Goal: Information Seeking & Learning: Learn about a topic

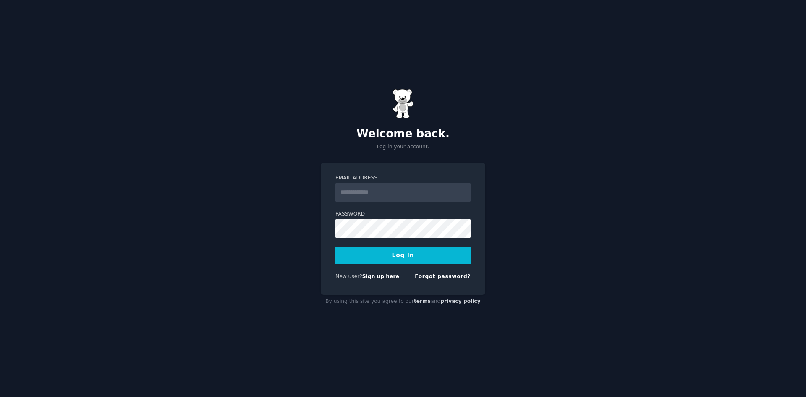
click at [375, 193] on input "Email Address" at bounding box center [402, 192] width 135 height 18
type input "**********"
click at [335, 246] on button "Log In" at bounding box center [402, 255] width 135 height 18
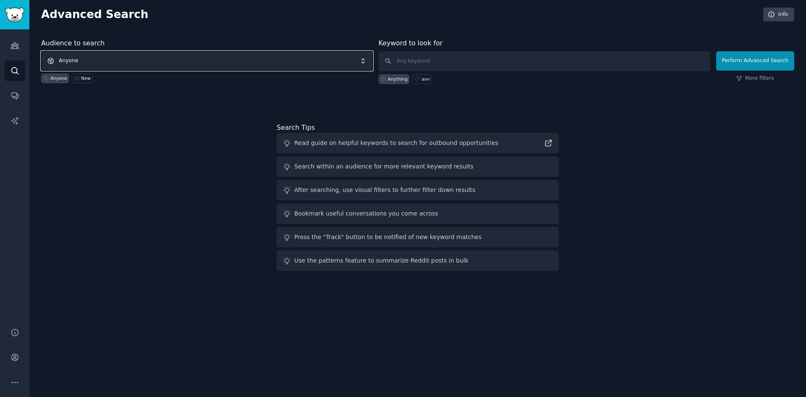
click at [154, 57] on span "Anyone" at bounding box center [207, 60] width 332 height 19
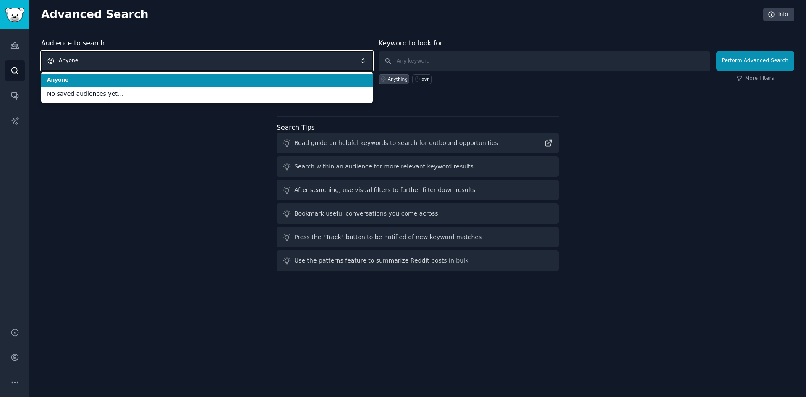
click at [154, 54] on span "Anyone" at bounding box center [207, 60] width 332 height 19
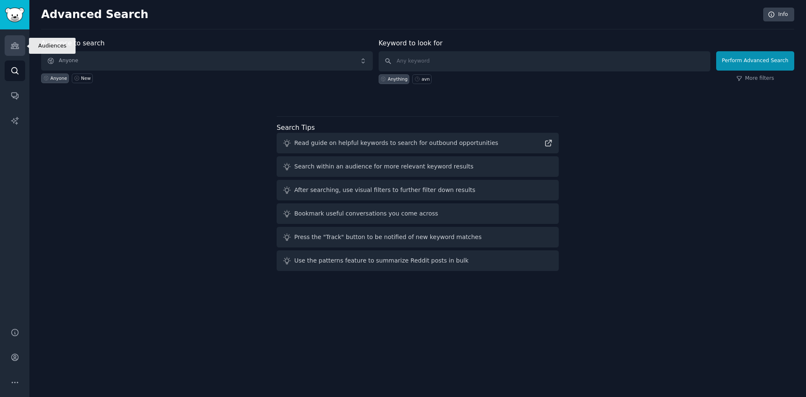
click at [11, 48] on icon "Sidebar" at bounding box center [15, 46] width 8 height 6
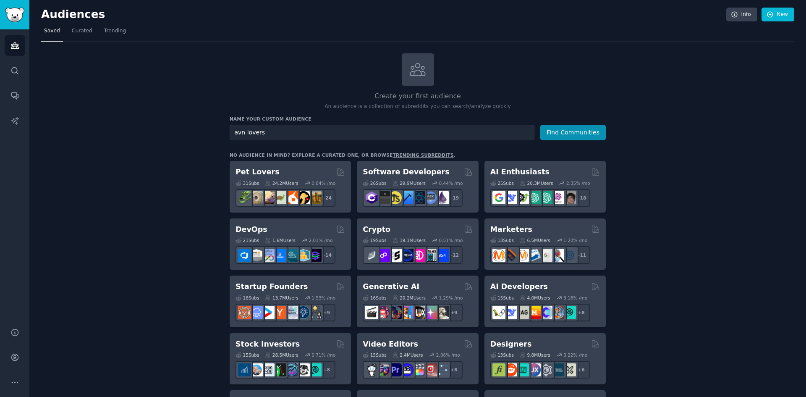
type input "avn lovers"
click at [540, 125] on button "Find Communities" at bounding box center [572, 133] width 65 height 16
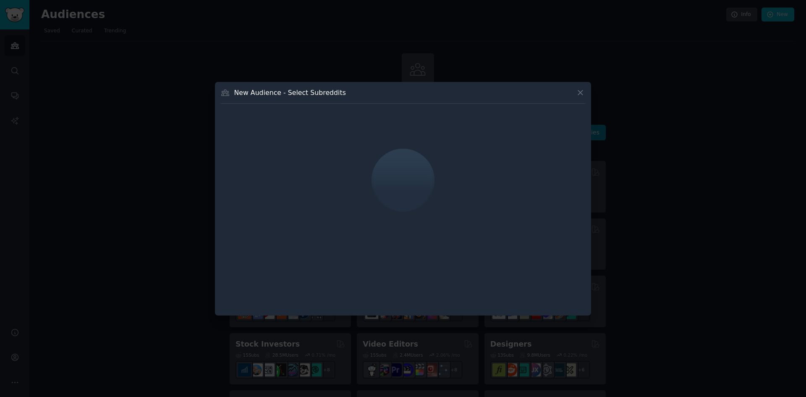
click at [584, 93] on icon at bounding box center [580, 92] width 9 height 9
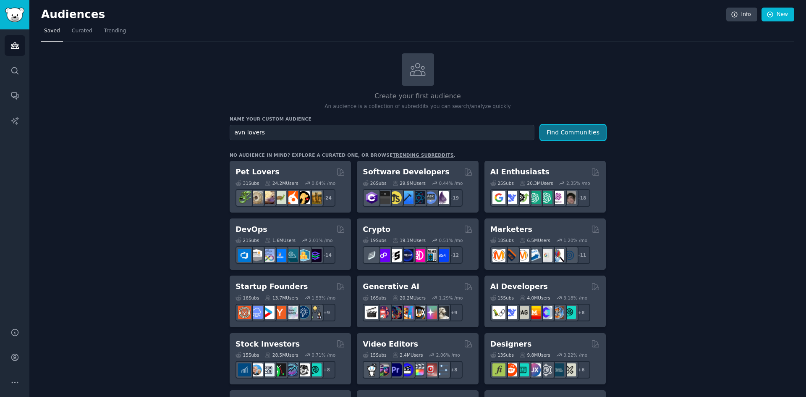
click at [574, 134] on button "Find Communities" at bounding box center [572, 133] width 65 height 16
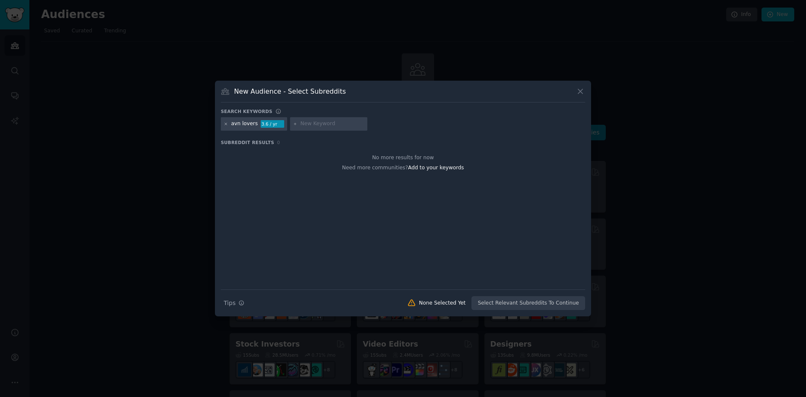
click at [225, 123] on icon at bounding box center [226, 124] width 5 height 5
click at [277, 126] on input "text" at bounding box center [263, 124] width 64 height 8
type input "avn game"
click at [576, 89] on button at bounding box center [581, 91] width 10 height 10
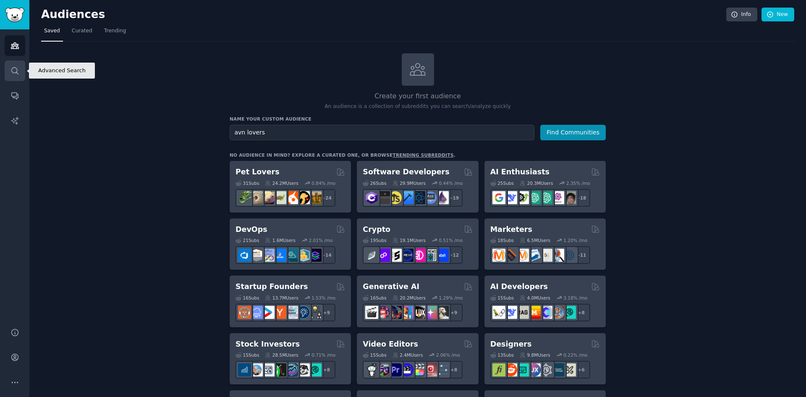
click at [19, 68] on icon "Sidebar" at bounding box center [14, 70] width 9 height 9
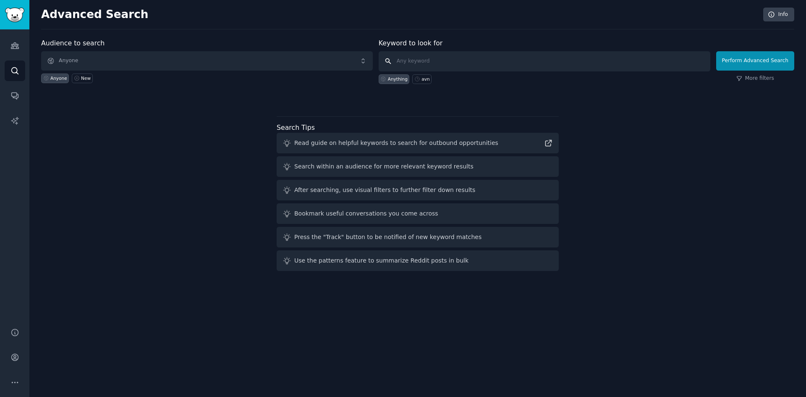
click at [445, 65] on input "text" at bounding box center [545, 61] width 332 height 20
type input "avn"
click button "Perform Advanced Search" at bounding box center [755, 60] width 78 height 19
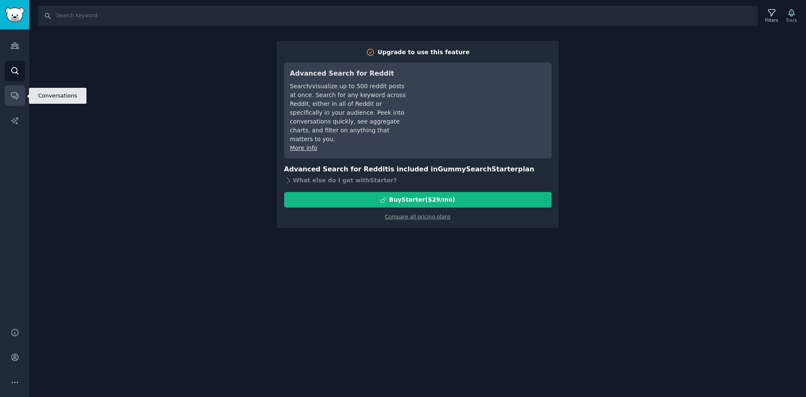
click at [16, 92] on icon "Sidebar" at bounding box center [14, 95] width 9 height 9
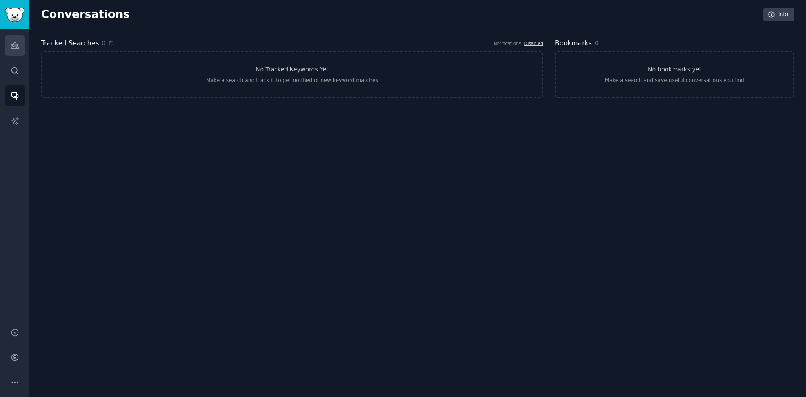
click at [16, 50] on link "Audiences" at bounding box center [15, 45] width 21 height 21
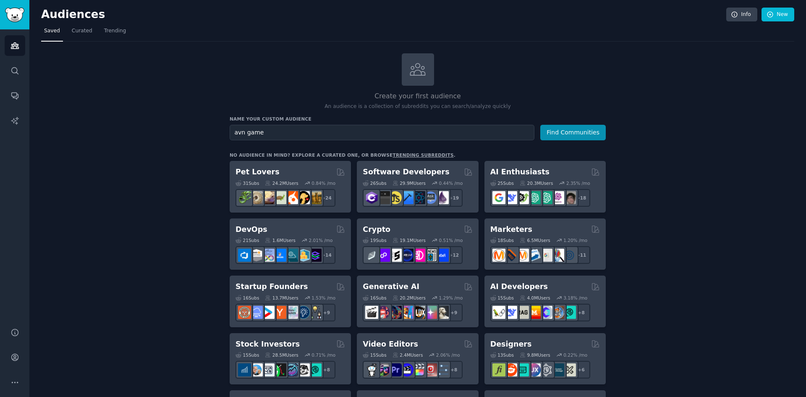
type input "avn game"
click at [540, 125] on button "Find Communities" at bounding box center [572, 133] width 65 height 16
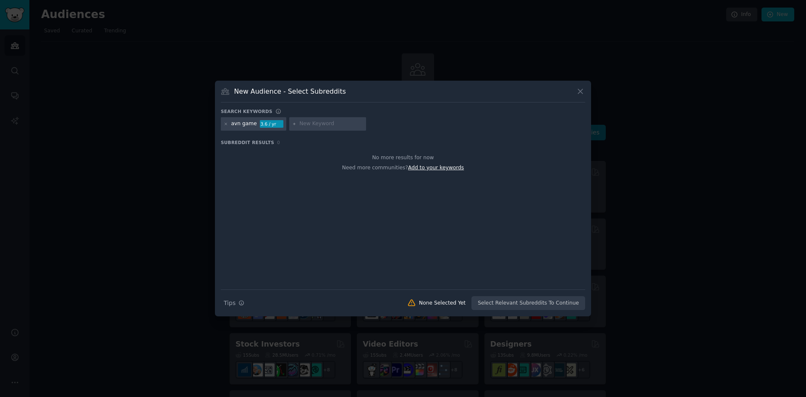
click at [427, 165] on span "Add to your keywords" at bounding box center [436, 168] width 56 height 6
click at [433, 171] on div "Need more communities? Add to your keywords" at bounding box center [403, 166] width 364 height 10
click at [432, 169] on span "Add to your keywords" at bounding box center [436, 168] width 56 height 6
click at [228, 123] on icon at bounding box center [226, 124] width 5 height 5
click at [585, 93] on button at bounding box center [581, 91] width 10 height 10
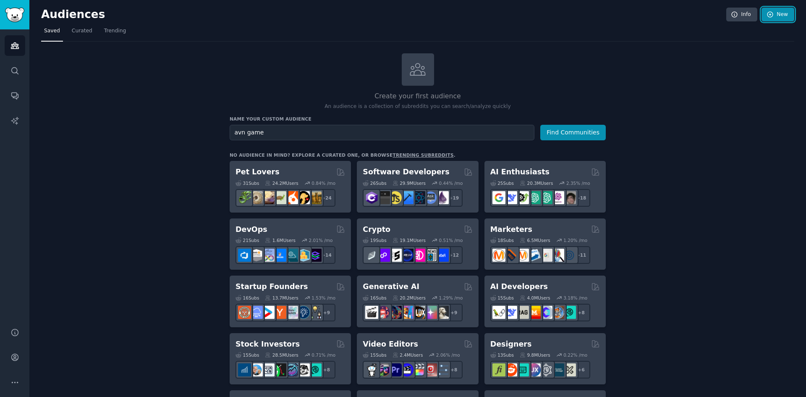
click at [772, 11] on icon at bounding box center [771, 15] width 8 height 8
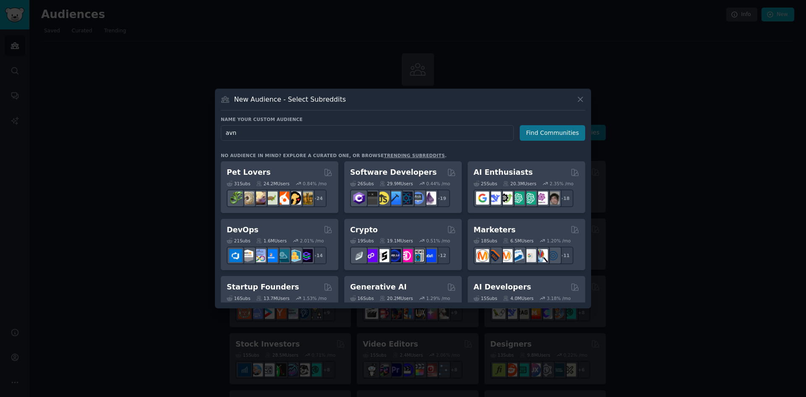
type input "avn"
click at [534, 131] on button "Find Communities" at bounding box center [552, 133] width 65 height 16
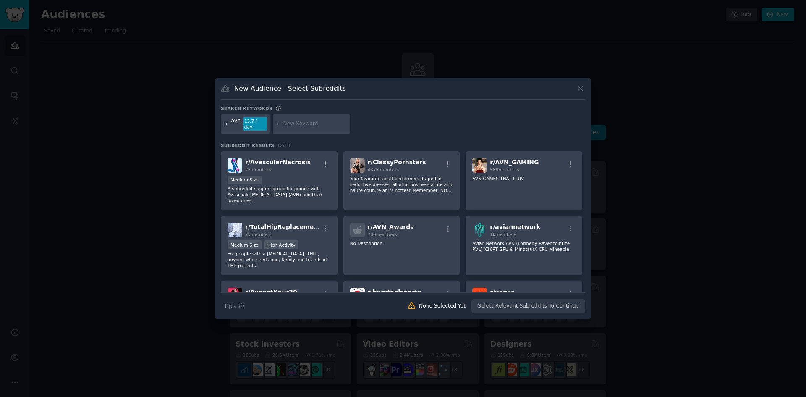
click at [228, 124] on icon at bounding box center [226, 124] width 5 height 5
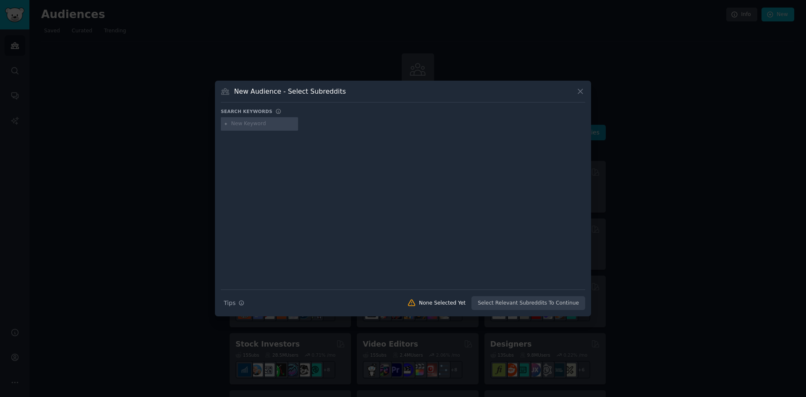
click at [251, 123] on input "text" at bounding box center [263, 124] width 64 height 8
type input "avn lovers"
click at [239, 125] on div "avn lovers" at bounding box center [244, 124] width 27 height 8
click at [226, 124] on icon at bounding box center [226, 124] width 2 height 2
click at [240, 126] on input "text" at bounding box center [263, 124] width 64 height 8
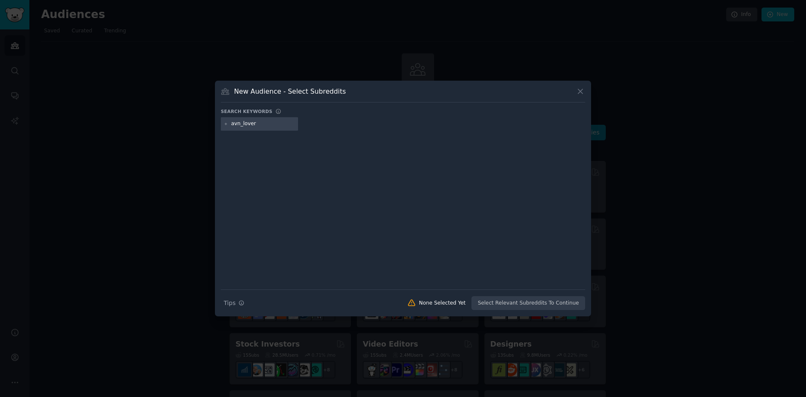
type input "avn_lovers"
click at [228, 124] on icon at bounding box center [226, 124] width 5 height 5
click at [234, 123] on input "text" at bounding box center [263, 124] width 64 height 8
type input "avn"
click at [529, 302] on div "Search Tips Tips None Selected Yet Select Relevant Subreddits To Continue" at bounding box center [403, 299] width 364 height 21
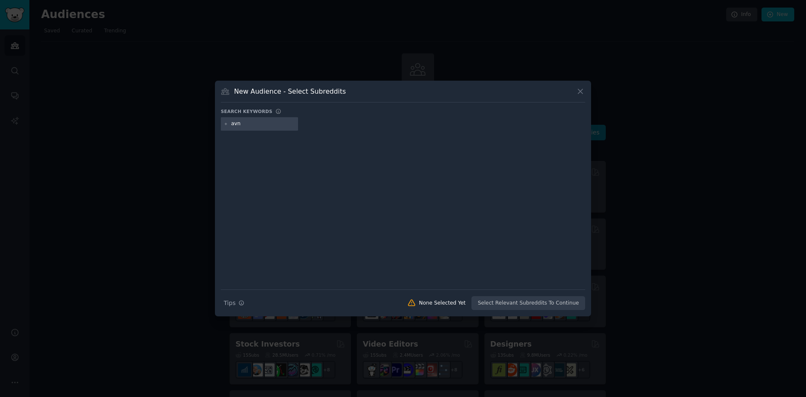
click at [254, 122] on input "avn" at bounding box center [263, 124] width 64 height 8
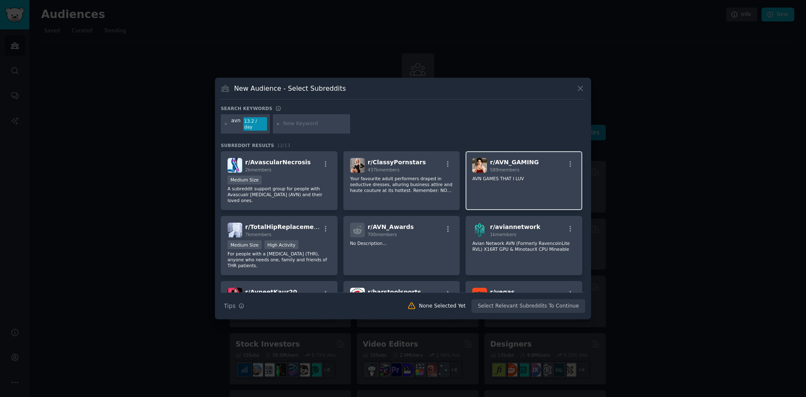
click at [514, 163] on span "r/ AVN_GAMING" at bounding box center [514, 162] width 49 height 7
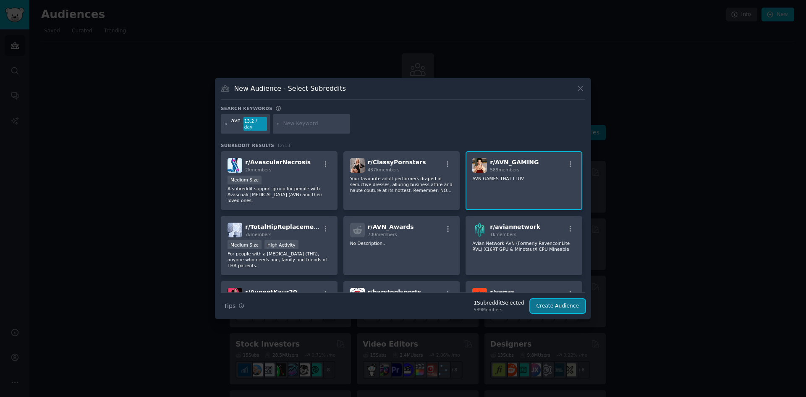
click at [556, 307] on button "Create Audience" at bounding box center [557, 306] width 55 height 14
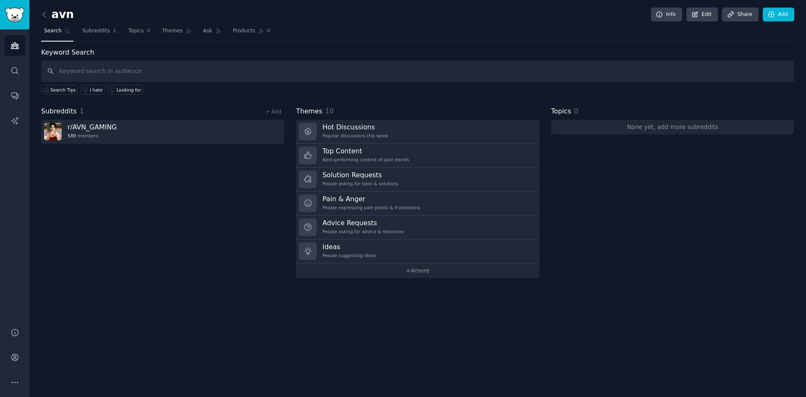
click at [165, 72] on input "text" at bounding box center [417, 70] width 753 height 21
type input "harem"
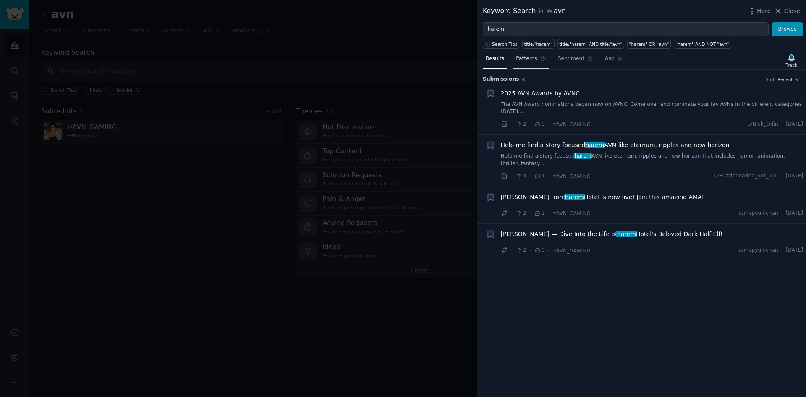
click at [523, 58] on span "Patterns" at bounding box center [526, 59] width 21 height 8
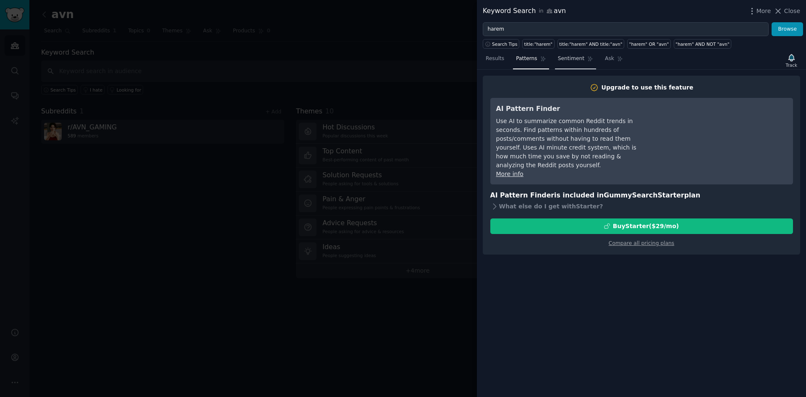
click at [558, 57] on span "Sentiment" at bounding box center [571, 59] width 26 height 8
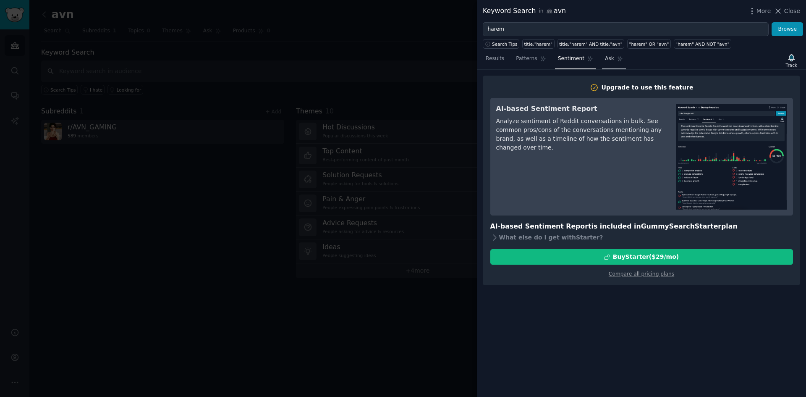
click at [605, 57] on span "Ask" at bounding box center [609, 59] width 9 height 8
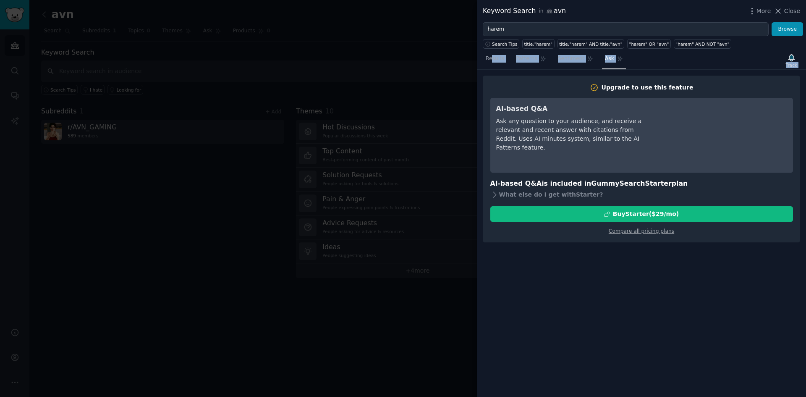
drag, startPoint x: 494, startPoint y: 60, endPoint x: 494, endPoint y: 73, distance: 12.2
click at [495, 73] on div "Results Patterns Sentiment Ask Track Upgrade to use this feature AI-based Q&A A…" at bounding box center [641, 223] width 329 height 348
click at [491, 65] on link "Results" at bounding box center [495, 60] width 24 height 17
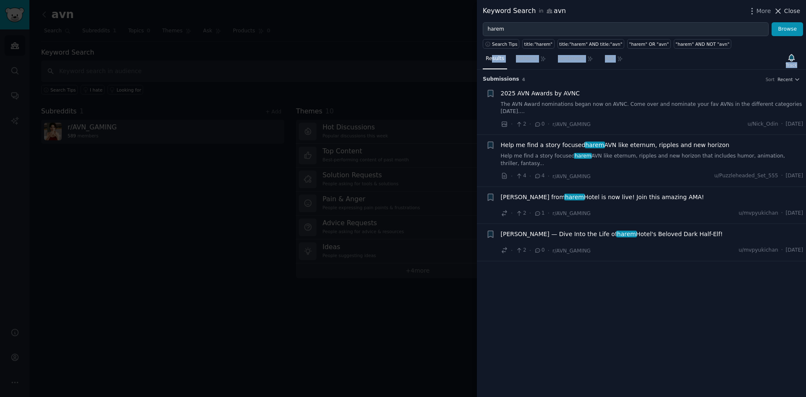
click at [796, 10] on span "Close" at bounding box center [792, 11] width 16 height 9
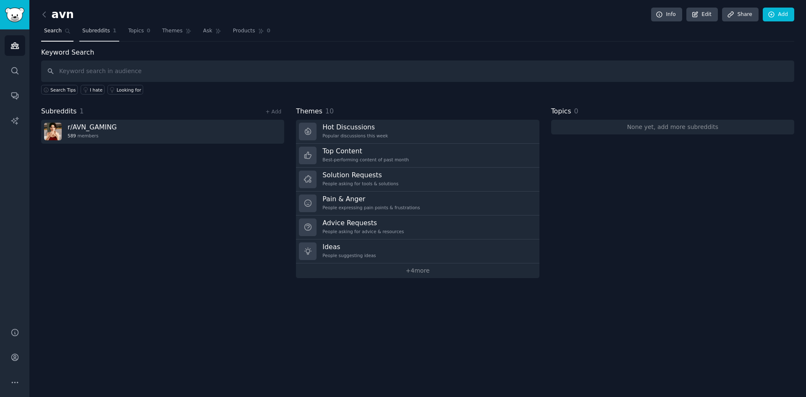
click at [87, 29] on span "Subreddits" at bounding box center [96, 31] width 28 height 8
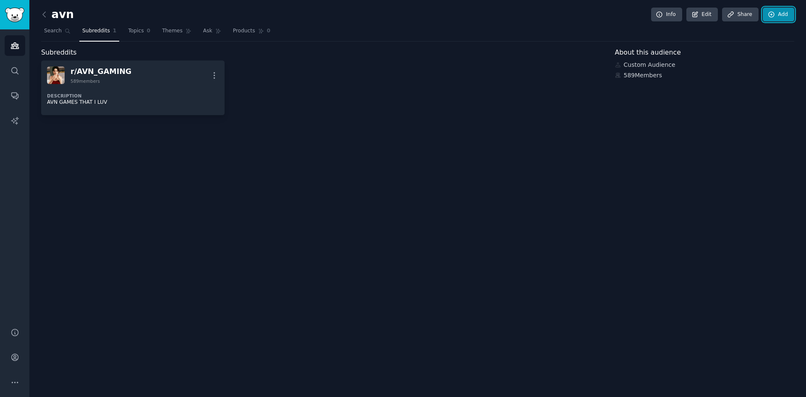
click at [790, 16] on link "Add" at bounding box center [778, 15] width 31 height 14
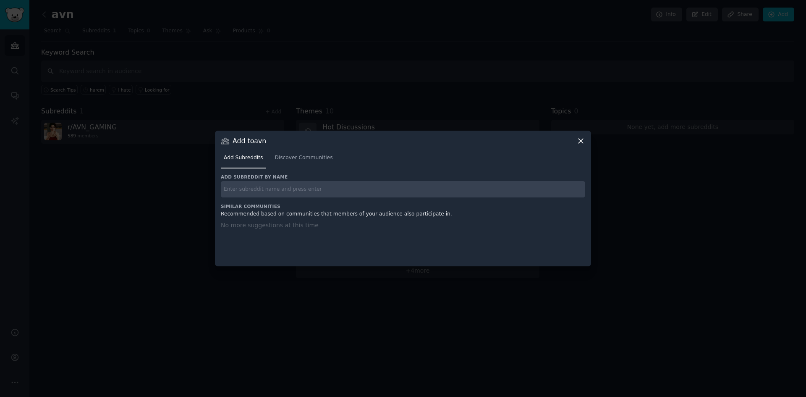
click at [306, 222] on div "No more suggestions at this time" at bounding box center [403, 238] width 364 height 35
drag, startPoint x: 302, startPoint y: 188, endPoint x: 306, endPoint y: 193, distance: 6.0
click at [302, 190] on input "text" at bounding box center [403, 189] width 364 height 16
type input "avn_lovers"
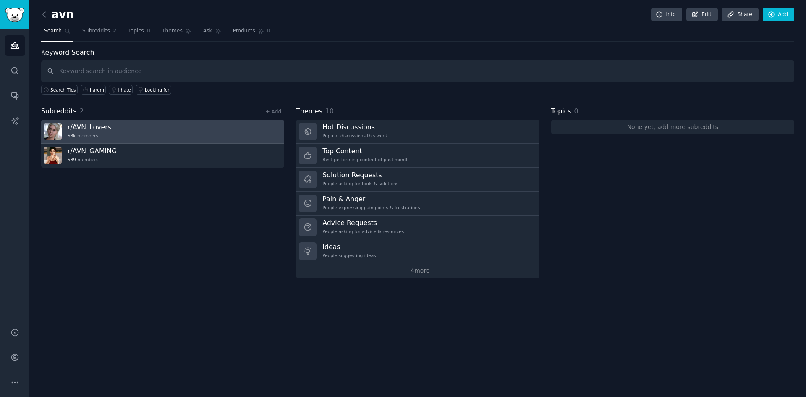
click at [126, 138] on link "r/ AVN_Lovers 53k members" at bounding box center [162, 132] width 243 height 24
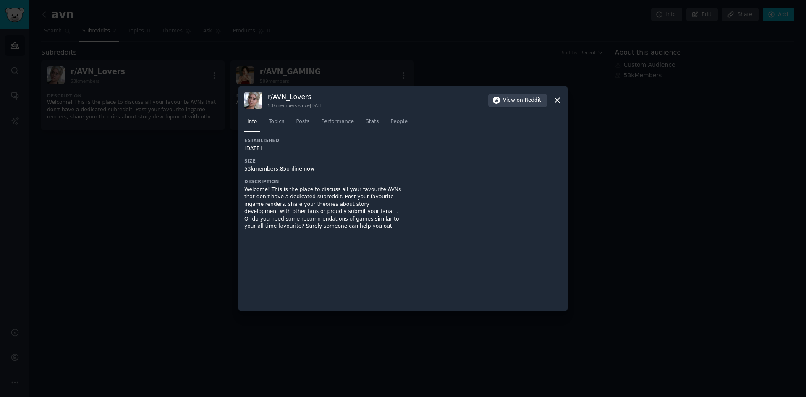
click at [560, 100] on icon at bounding box center [557, 100] width 9 height 9
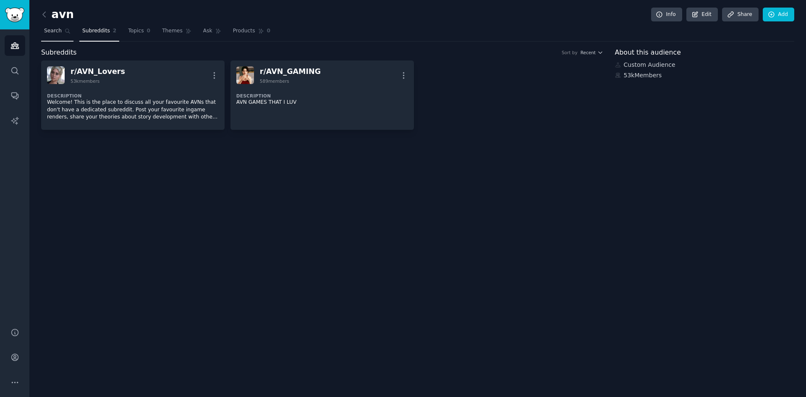
click at [65, 31] on icon at bounding box center [68, 31] width 6 height 6
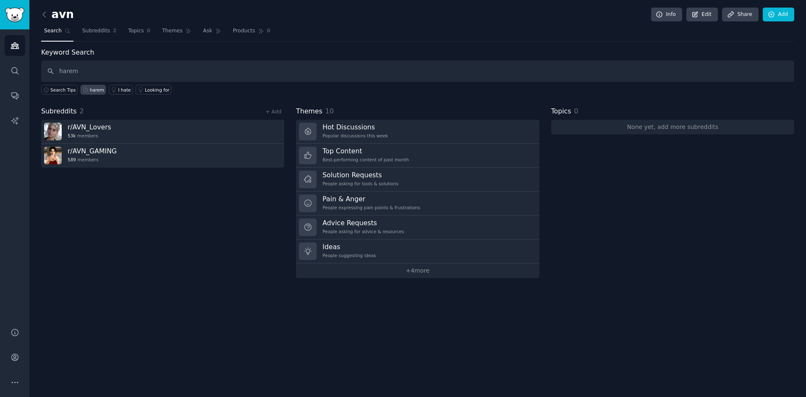
type input "harem"
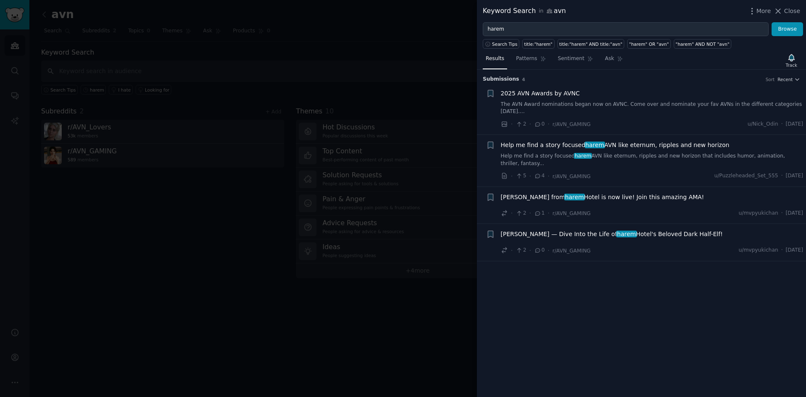
click at [137, 55] on div at bounding box center [403, 198] width 806 height 397
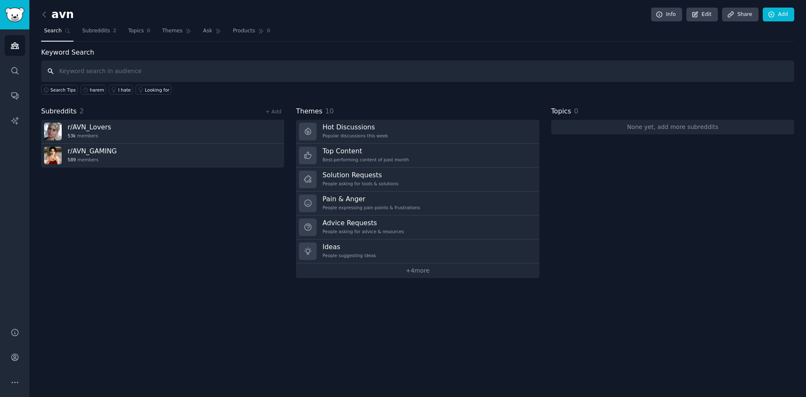
click at [101, 67] on input "text" at bounding box center [417, 70] width 753 height 21
type input "true harem"
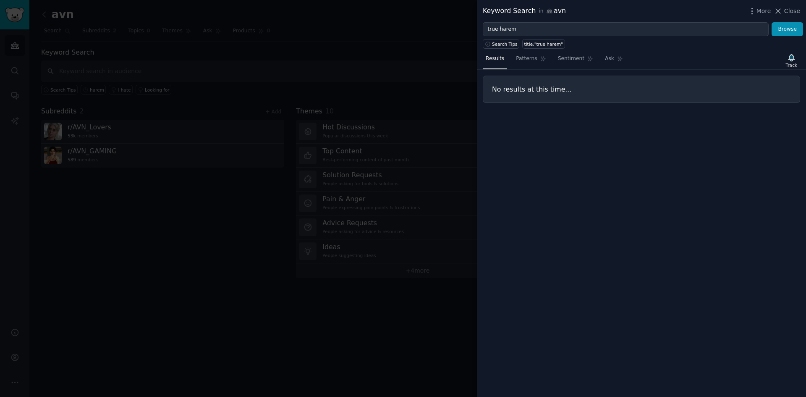
click at [120, 61] on div at bounding box center [403, 198] width 806 height 397
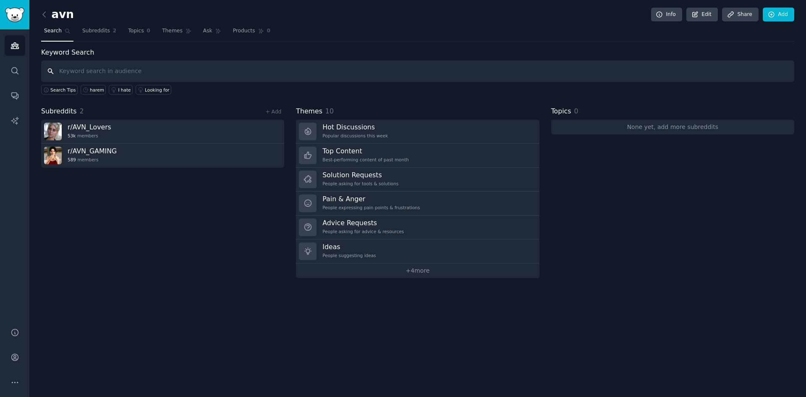
click at [122, 66] on input "text" at bounding box center [417, 70] width 753 height 21
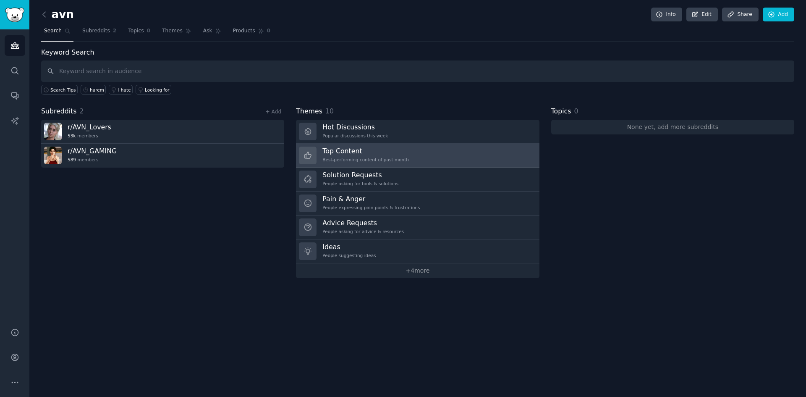
click at [431, 152] on link "Top Content Best-performing content of past month" at bounding box center [417, 156] width 243 height 24
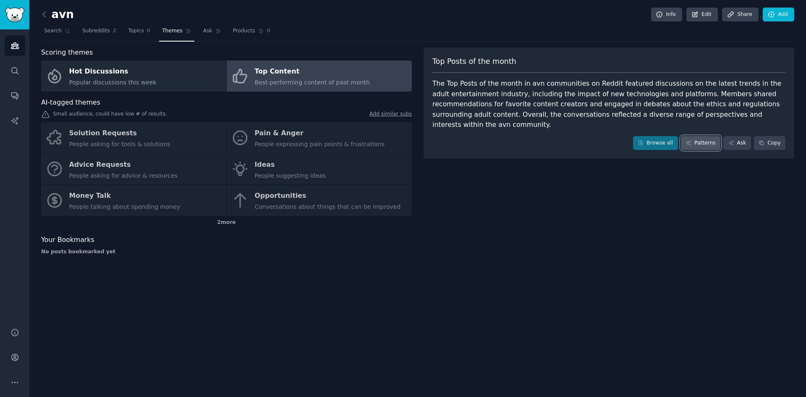
click at [700, 136] on link "Patterns" at bounding box center [700, 143] width 39 height 14
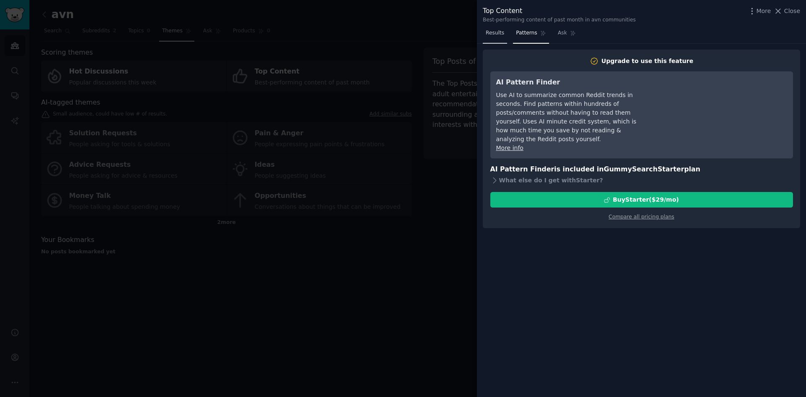
click at [489, 31] on span "Results" at bounding box center [495, 33] width 18 height 8
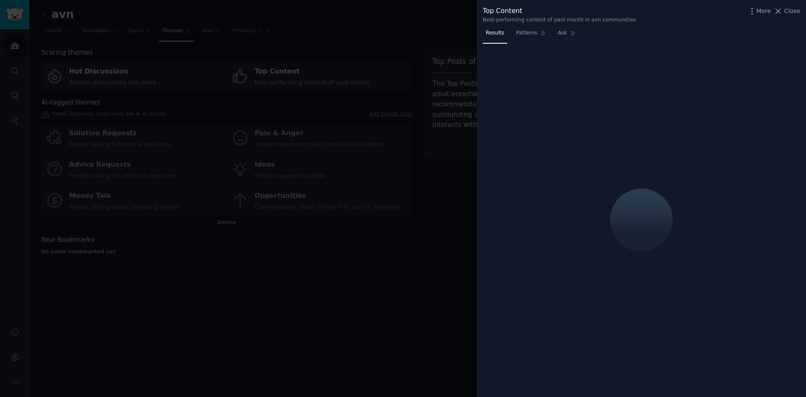
click at [461, 221] on div at bounding box center [403, 198] width 806 height 397
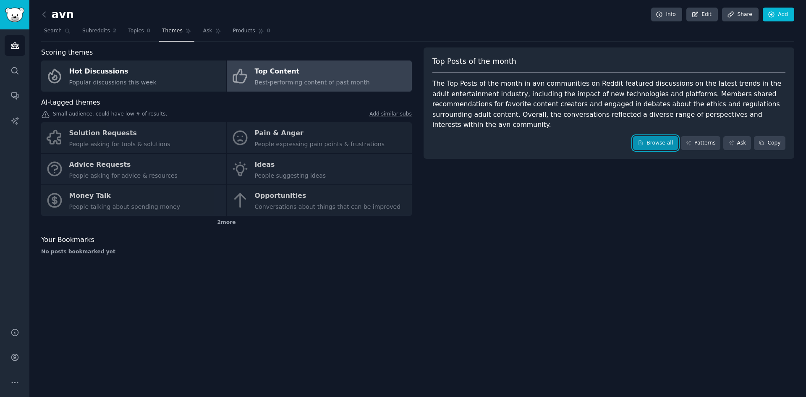
click at [664, 136] on link "Browse all" at bounding box center [655, 143] width 45 height 14
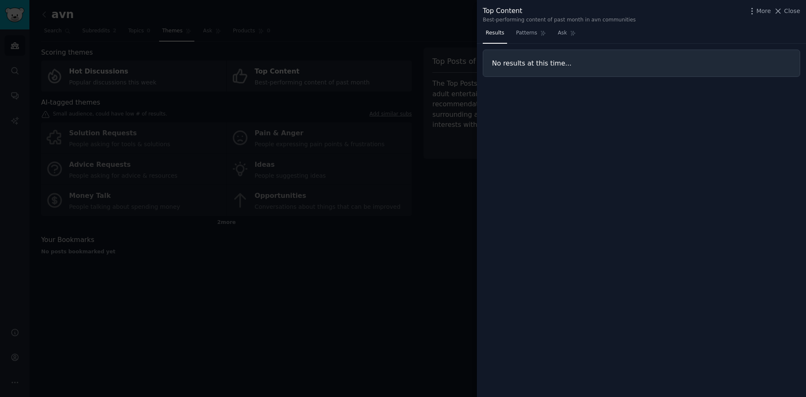
click at [177, 67] on div at bounding box center [403, 198] width 806 height 397
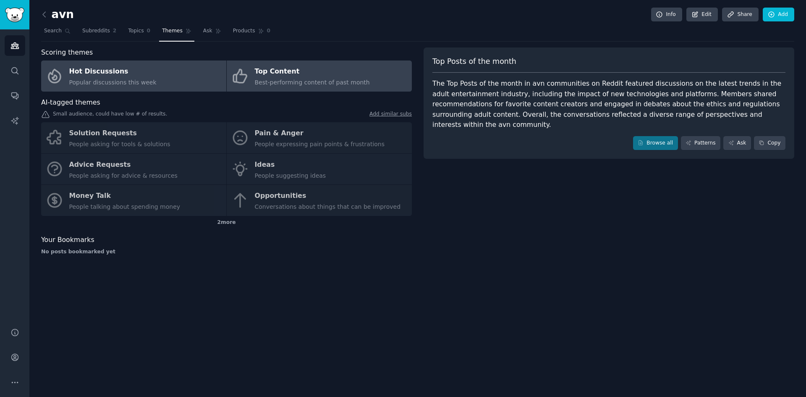
click at [110, 76] on div "Hot Discussions" at bounding box center [112, 71] width 87 height 13
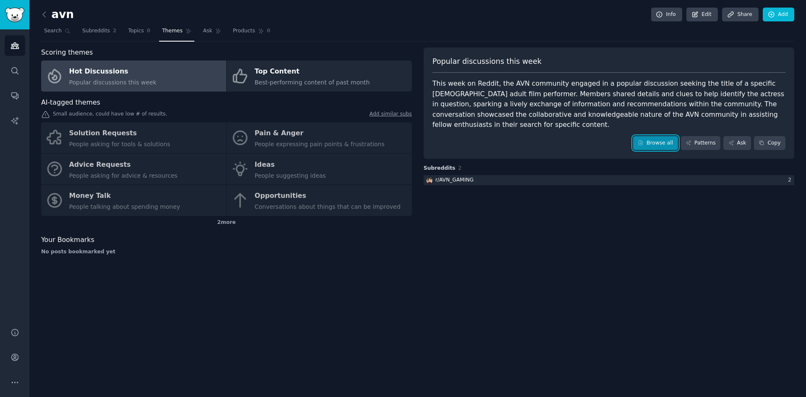
click at [654, 136] on link "Browse all" at bounding box center [655, 143] width 45 height 14
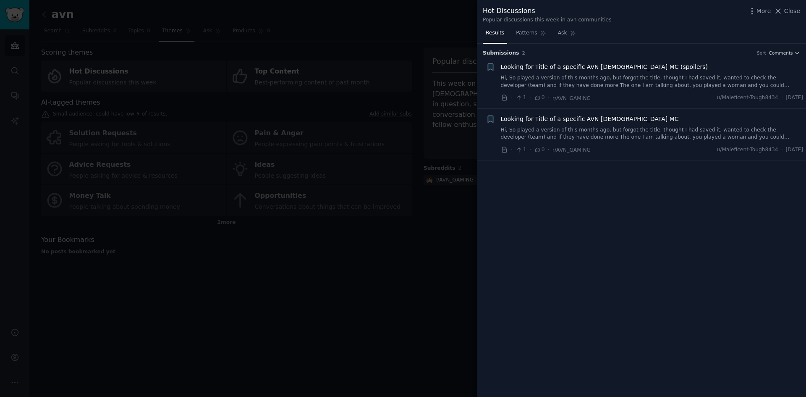
click at [416, 199] on div at bounding box center [403, 198] width 806 height 397
